Goal: Communication & Community: Answer question/provide support

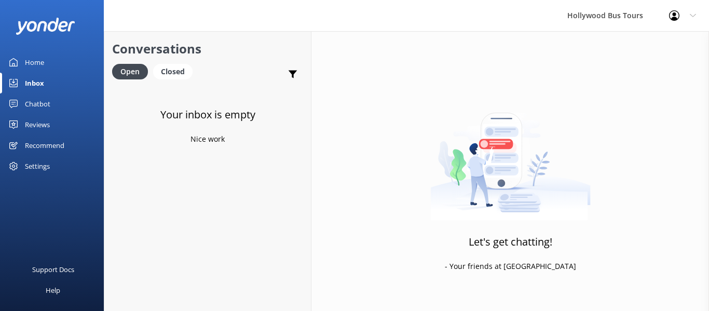
click at [28, 79] on div "Inbox" at bounding box center [34, 83] width 19 height 21
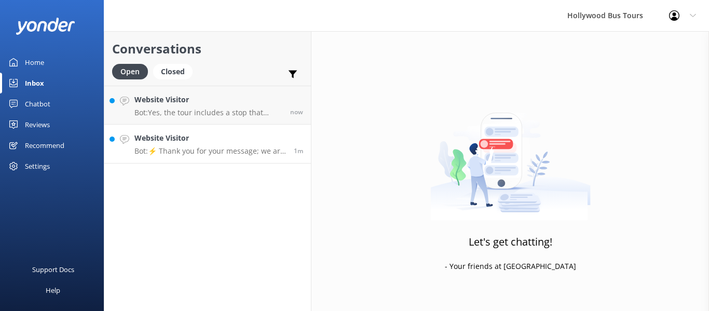
click at [227, 146] on p "Bot: ⚡ Thank you for your message; we are connecting you to a team member who w…" at bounding box center [210, 150] width 152 height 9
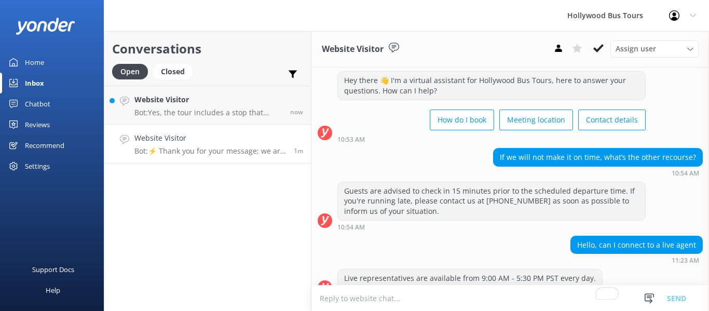
scroll to position [139, 0]
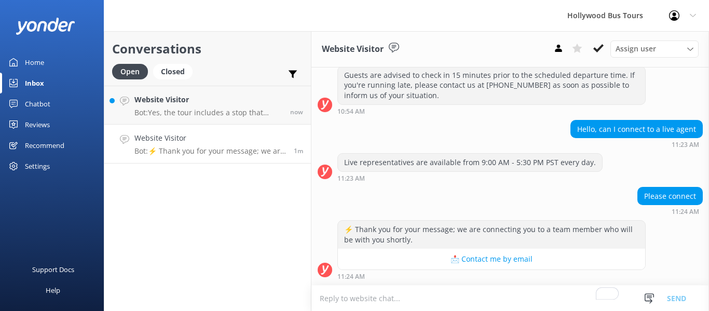
click at [378, 296] on textarea "To enrich screen reader interactions, please activate Accessibility in Grammarl…" at bounding box center [510, 297] width 398 height 25
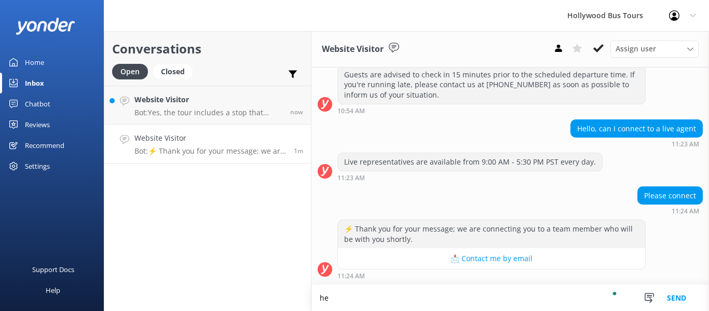
type textarea "h"
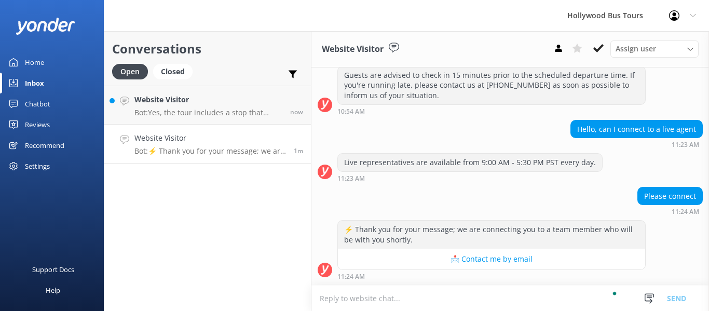
type textarea "G"
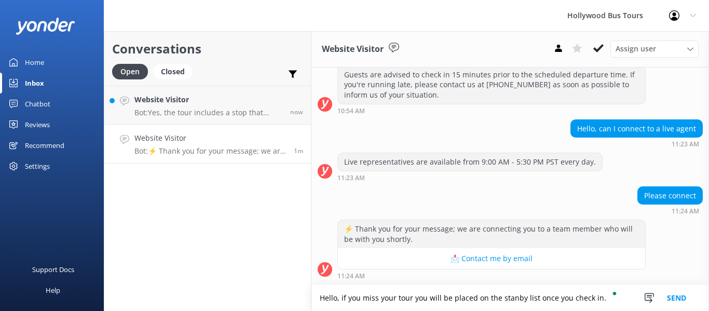
type textarea "Hello, if you miss your tour you will be placed on the stanby list once you che…"
click at [673, 293] on button "Send" at bounding box center [676, 298] width 39 height 26
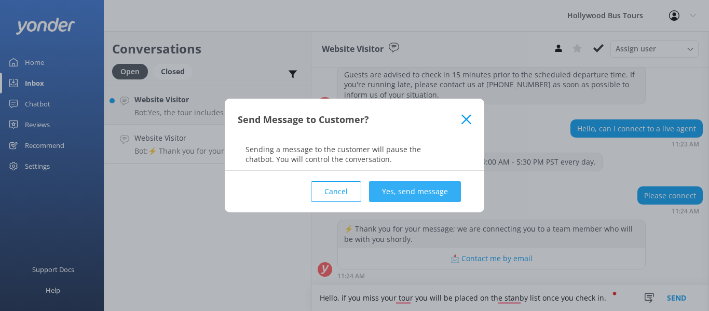
click at [404, 192] on button "Yes, send message" at bounding box center [415, 191] width 92 height 21
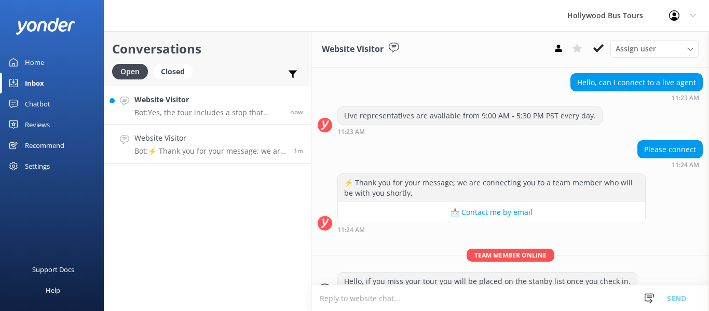
scroll to position [207, 0]
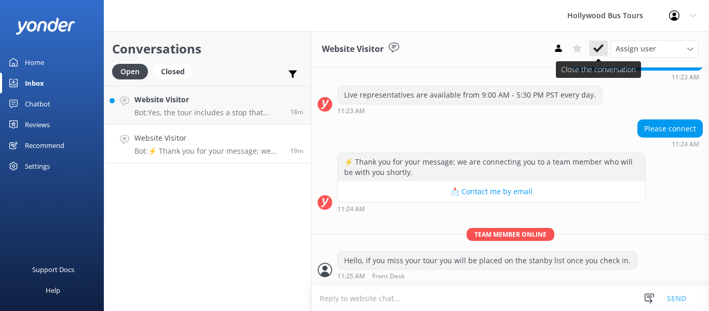
click at [598, 46] on icon at bounding box center [598, 48] width 10 height 10
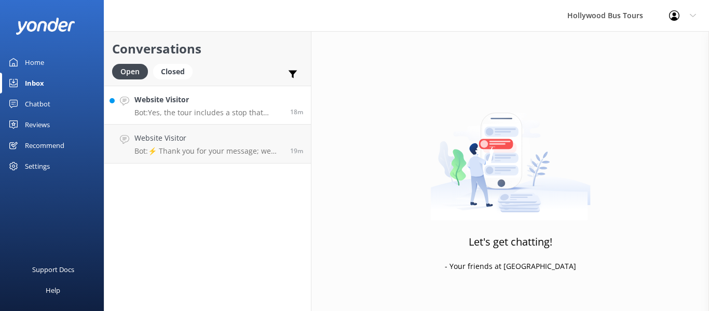
click at [199, 107] on div "Website Visitor Bot: Yes, the tour includes a stop that provides an excellent v…" at bounding box center [208, 105] width 148 height 22
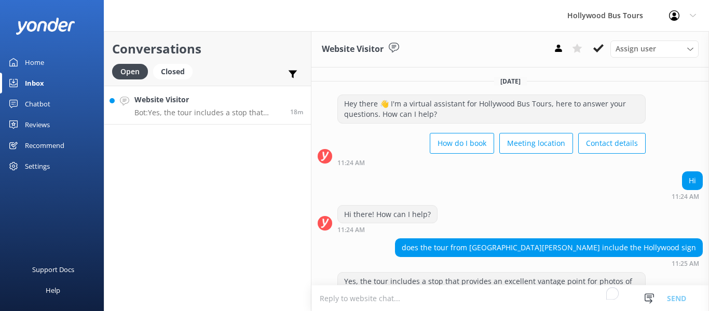
scroll to position [31, 0]
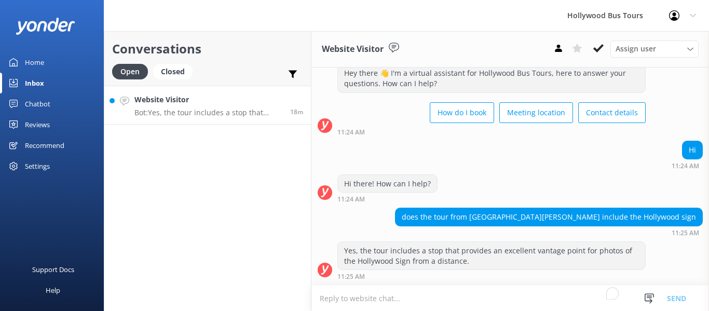
click at [202, 108] on p "Bot: Yes, the tour includes a stop that provides an excellent vantage point for…" at bounding box center [208, 112] width 148 height 9
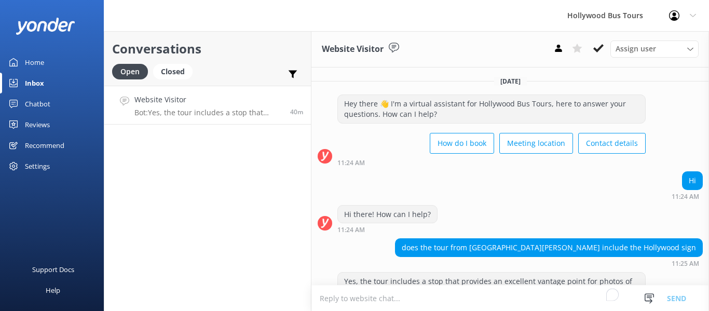
scroll to position [31, 0]
